Goal: Information Seeking & Learning: Learn about a topic

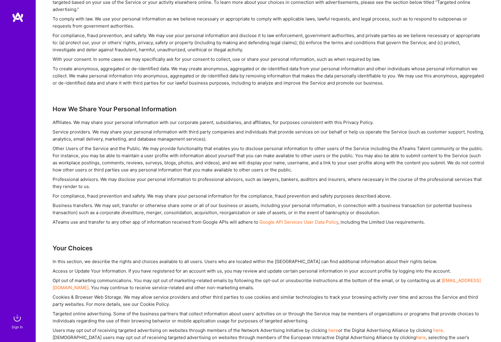
scroll to position [1103, 0]
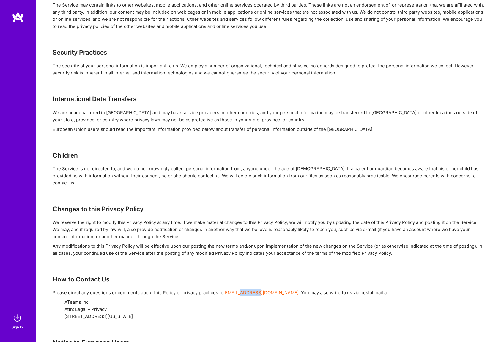
drag, startPoint x: 259, startPoint y: 285, endPoint x: 240, endPoint y: 284, distance: 18.7
click at [240, 290] on div "Please direct any questions or comments about this Policy or privacy practices …" at bounding box center [269, 293] width 432 height 7
copy link "@[DOMAIN_NAME]"
click at [205, 189] on div "Last Updated: [DATE] Effective as of [DATE]. This “Privacy Policy” describes th…" at bounding box center [269, 144] width 432 height 2398
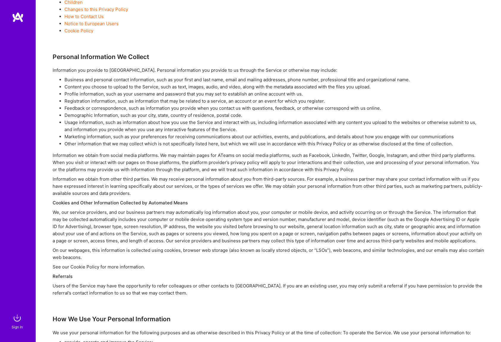
scroll to position [0, 0]
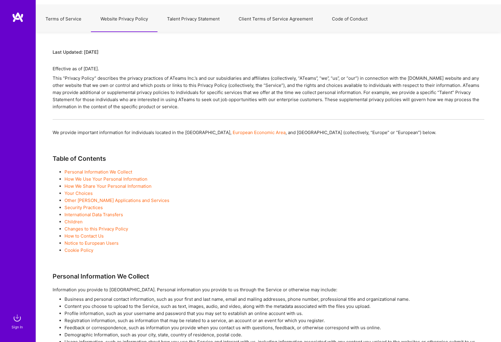
click at [61, 18] on button "Terms of Service" at bounding box center [63, 19] width 55 height 26
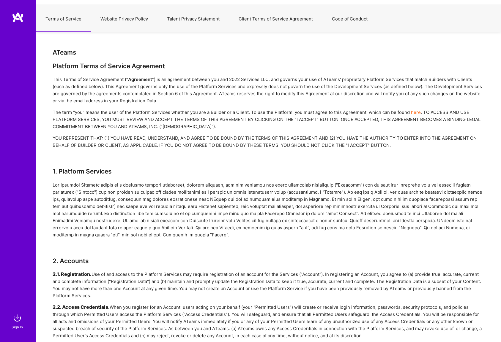
click at [210, 20] on button "Talent Privacy Statement" at bounding box center [193, 19] width 72 height 26
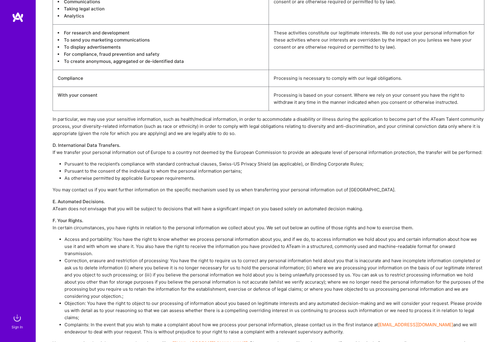
scroll to position [1844, 0]
